Goal: Transaction & Acquisition: Obtain resource

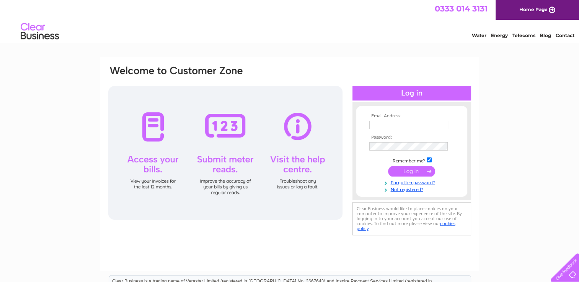
type input "[EMAIL_ADDRESS][DOMAIN_NAME]"
click at [411, 171] on input "submit" at bounding box center [411, 171] width 47 height 11
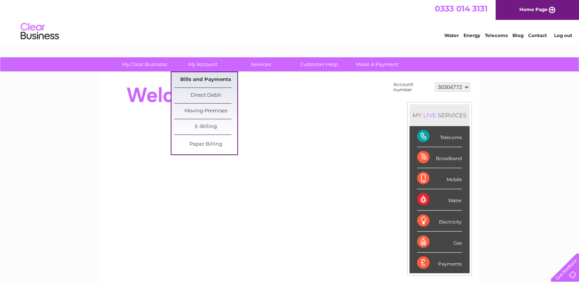
click at [204, 80] on link "Bills and Payments" at bounding box center [205, 79] width 63 height 15
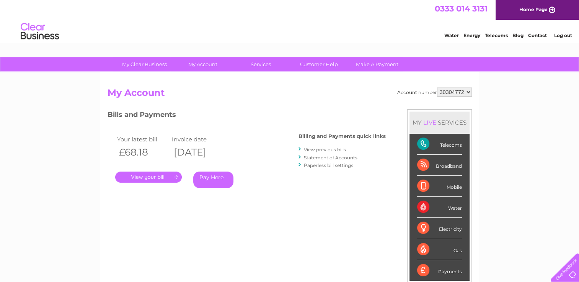
click at [156, 175] on link "." at bounding box center [148, 177] width 67 height 11
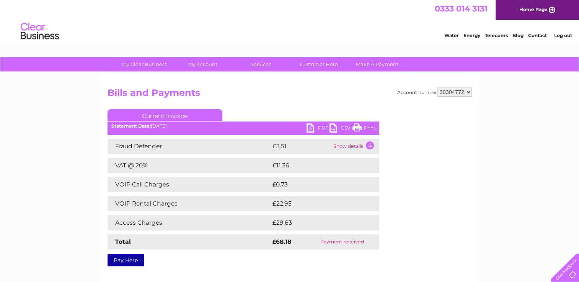
click at [317, 127] on link "PDF" at bounding box center [317, 129] width 23 height 11
